Goal: Information Seeking & Learning: Find specific fact

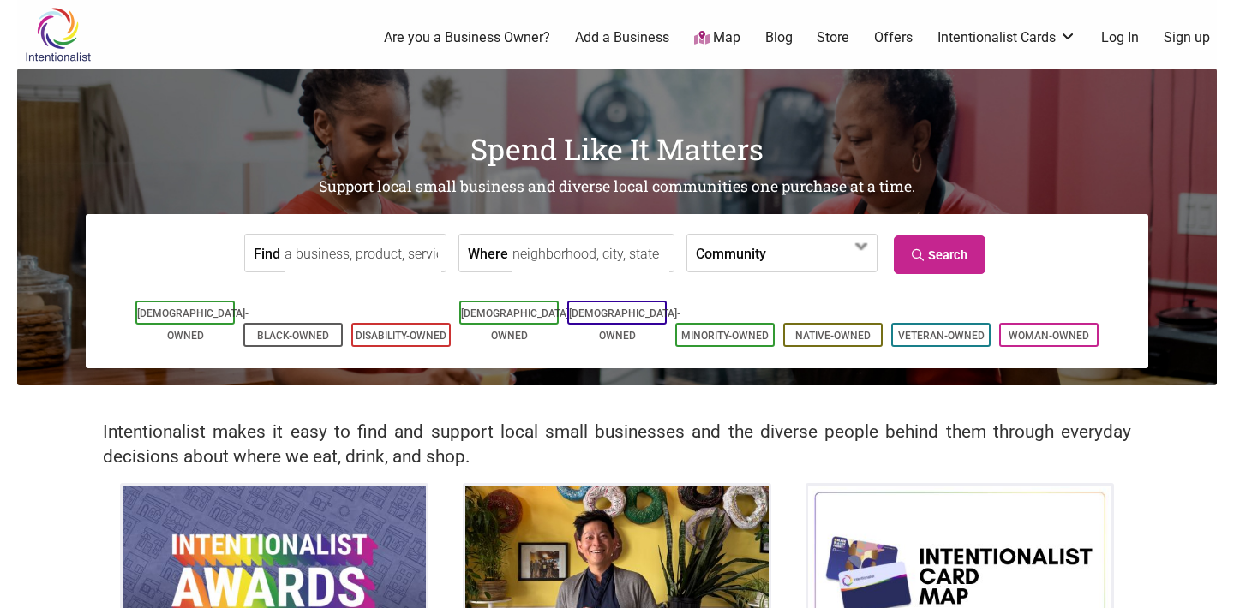
click at [392, 264] on input "Find" at bounding box center [362, 254] width 157 height 39
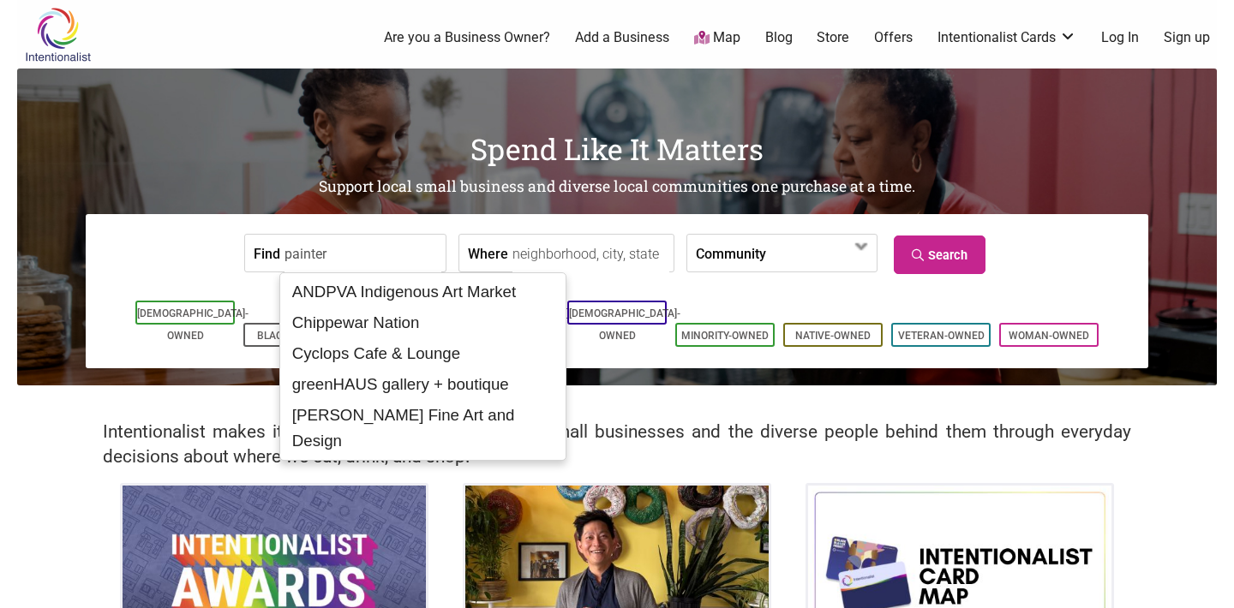
type input "painter"
click at [623, 246] on input "Where" at bounding box center [590, 254] width 157 height 39
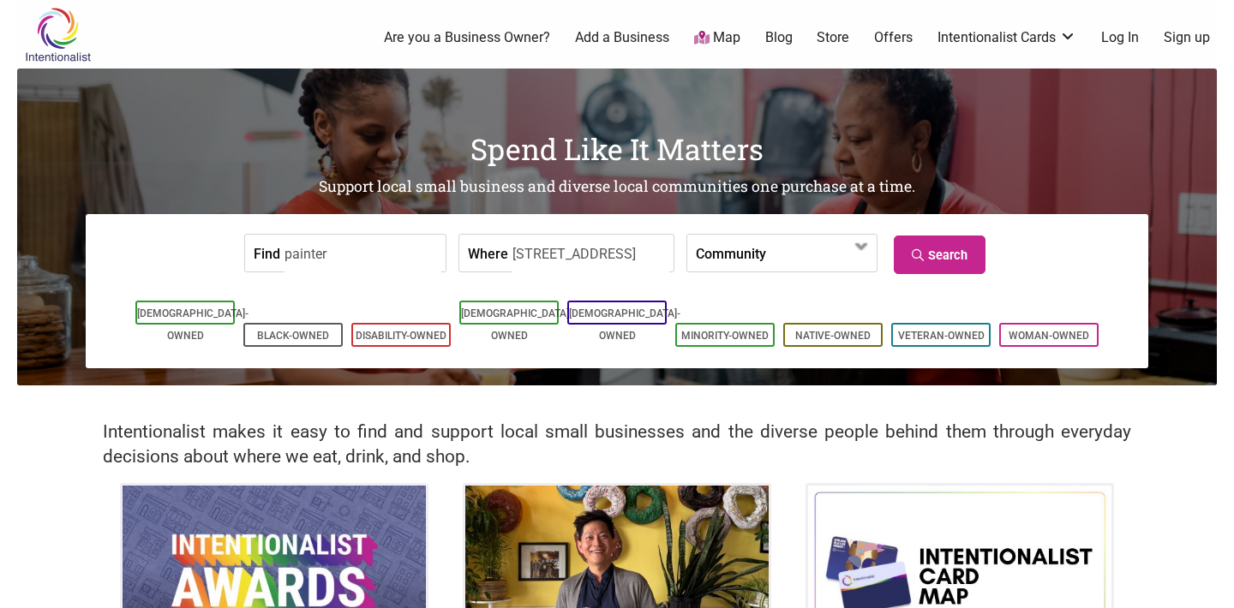
click at [625, 254] on input "[STREET_ADDRESS]" at bounding box center [590, 254] width 157 height 39
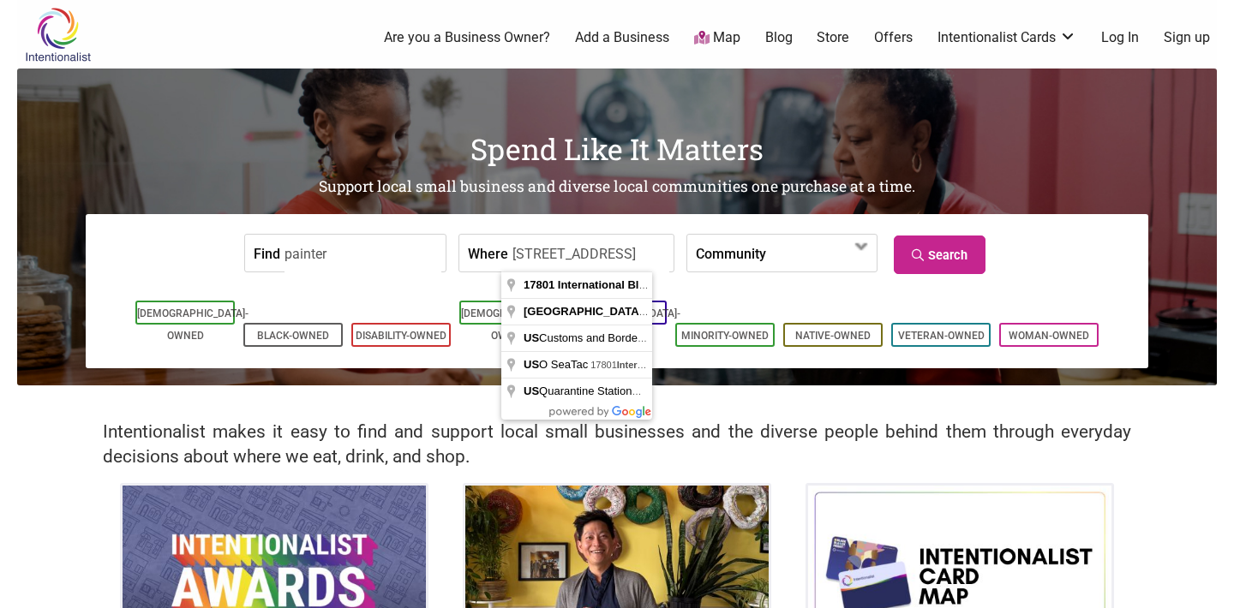
drag, startPoint x: 649, startPoint y: 254, endPoint x: 423, endPoint y: 249, distance: 226.2
click at [423, 249] on form "Find painter Where [STREET_ADDRESS] Community [DEMOGRAPHIC_DATA]-Owned Black-Ow…" at bounding box center [617, 253] width 1037 height 52
drag, startPoint x: 504, startPoint y: 255, endPoint x: 741, endPoint y: 259, distance: 237.3
click at [741, 259] on form "Find painter Where [STREET_ADDRESS] Community [DEMOGRAPHIC_DATA]-Owned Black-Ow…" at bounding box center [617, 253] width 1037 height 52
type input "[GEOGRAPHIC_DATA], [GEOGRAPHIC_DATA], [GEOGRAPHIC_DATA]"
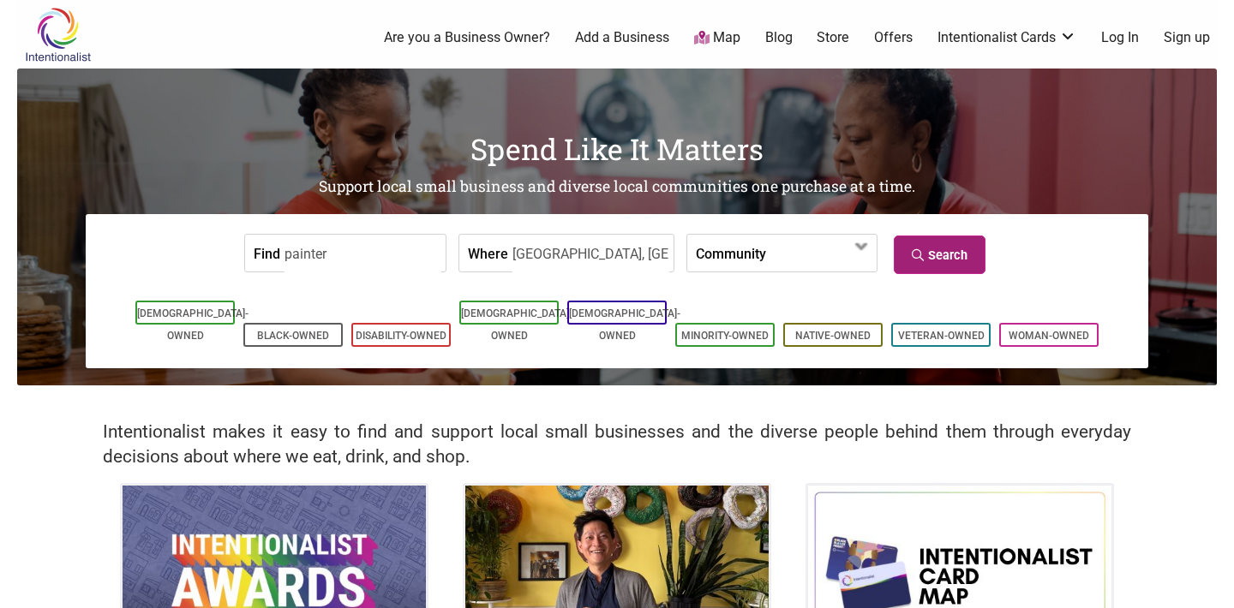
click at [949, 254] on link "Search" at bounding box center [940, 255] width 92 height 39
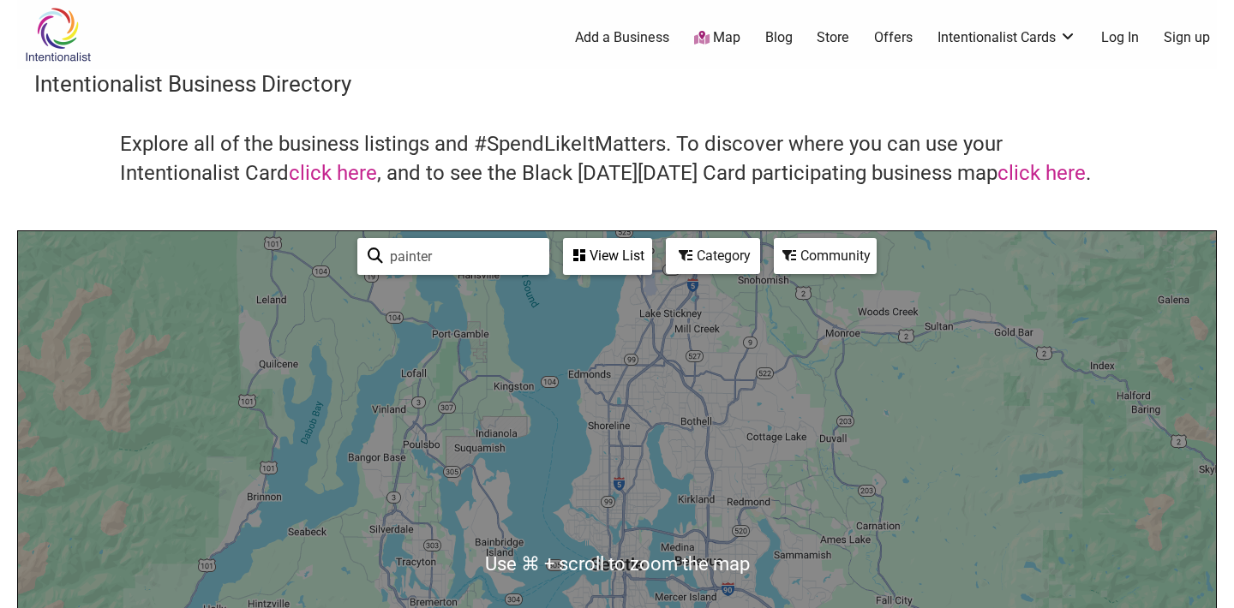
click at [493, 265] on input "painter" at bounding box center [461, 256] width 156 height 33
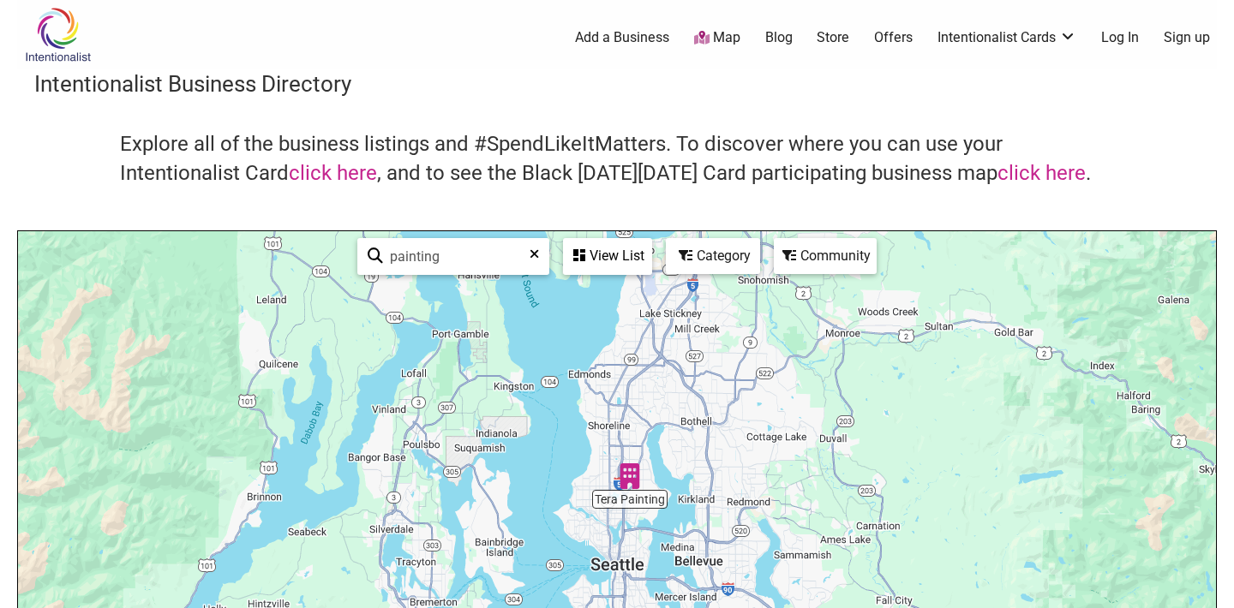
type input "painting"
click at [617, 257] on div "View List" at bounding box center [608, 256] width 86 height 33
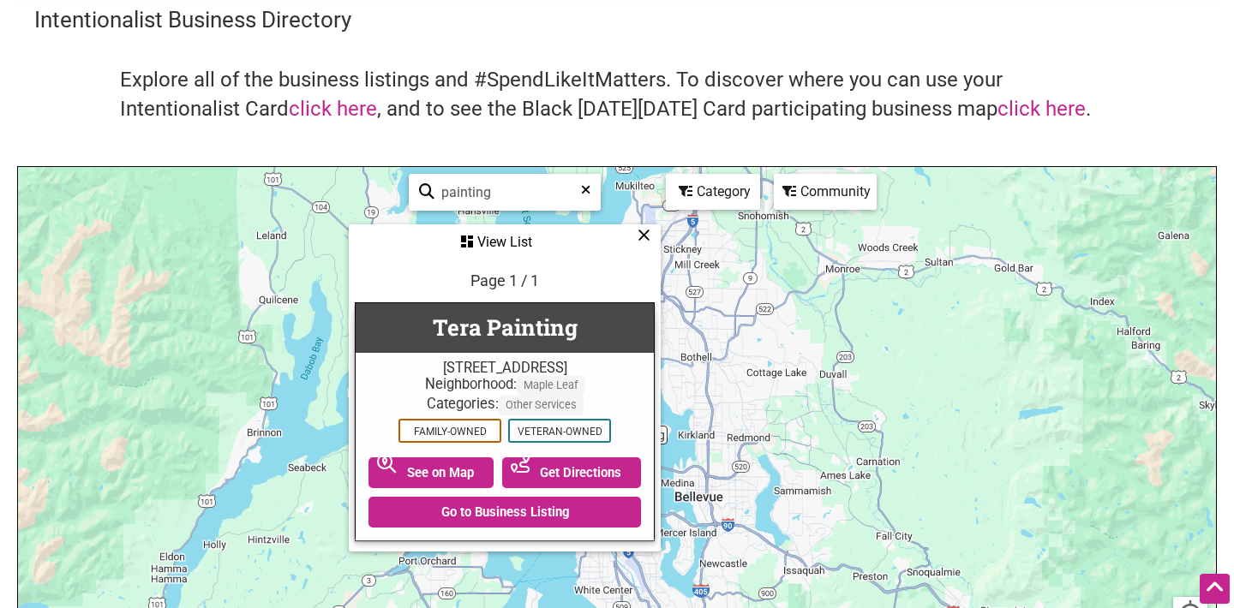
scroll to position [31, 0]
